Goal: Information Seeking & Learning: Learn about a topic

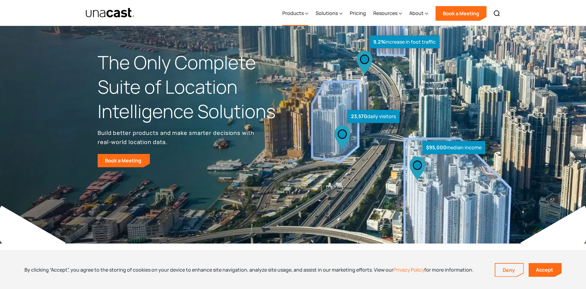
click at [301, 15] on div "Products" at bounding box center [292, 12] width 21 height 7
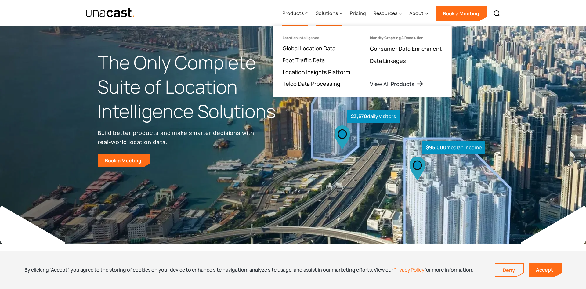
click at [328, 11] on div "Solutions" at bounding box center [326, 12] width 22 height 7
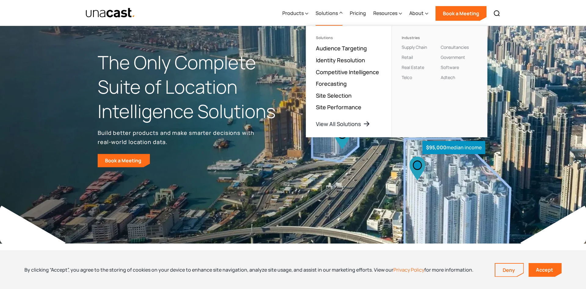
click at [366, 15] on div "Products Location Intelligence Global Location Data Foot Traffic Data Location …" at bounding box center [391, 13] width 225 height 26
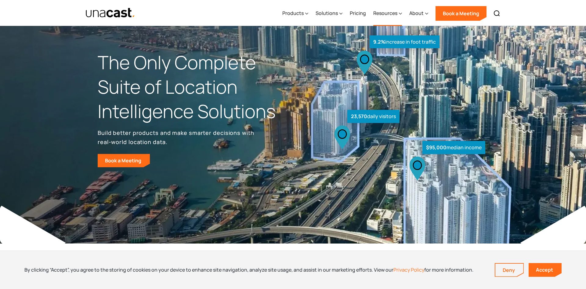
click at [375, 16] on div "Resources" at bounding box center [385, 12] width 24 height 7
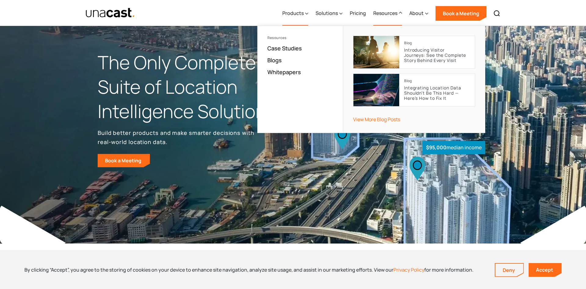
click at [292, 10] on div "Products" at bounding box center [292, 12] width 21 height 7
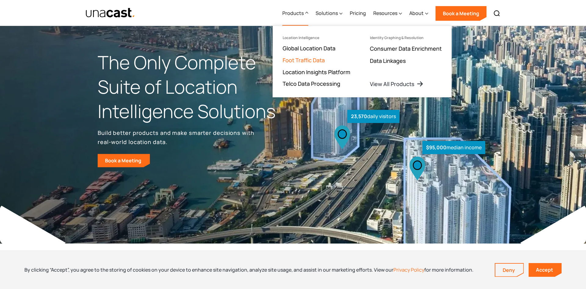
click at [312, 61] on link "Foot Traffic Data" at bounding box center [303, 59] width 42 height 7
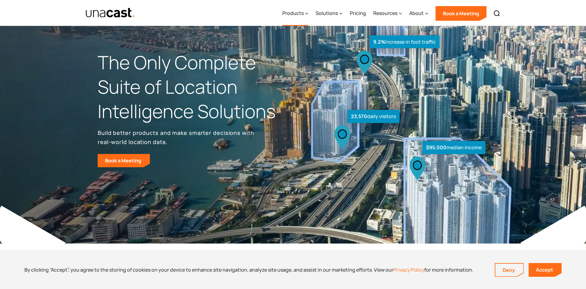
click at [301, 21] on div "Products" at bounding box center [295, 13] width 26 height 25
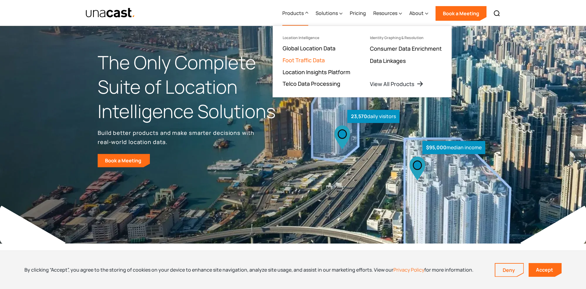
click at [306, 58] on link "Foot Traffic Data" at bounding box center [303, 59] width 42 height 7
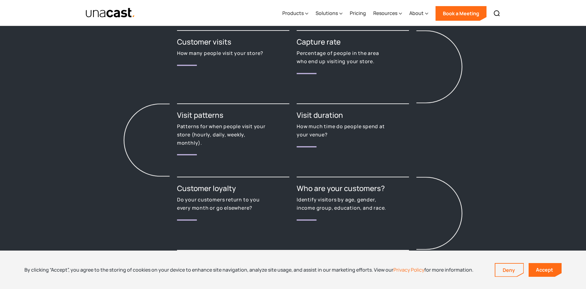
scroll to position [1488, 0]
